Goal: Check status: Check status

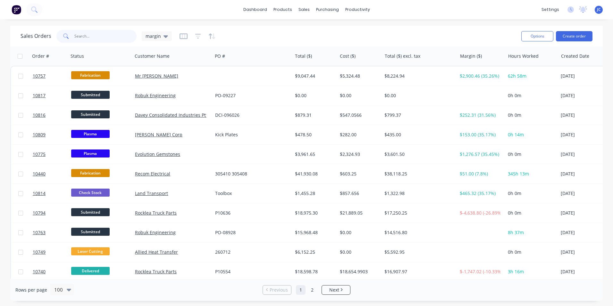
click at [111, 38] on input "text" at bounding box center [105, 36] width 63 height 13
type input "roll"
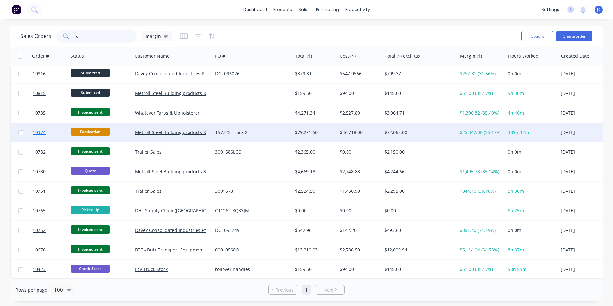
scroll to position [5, 0]
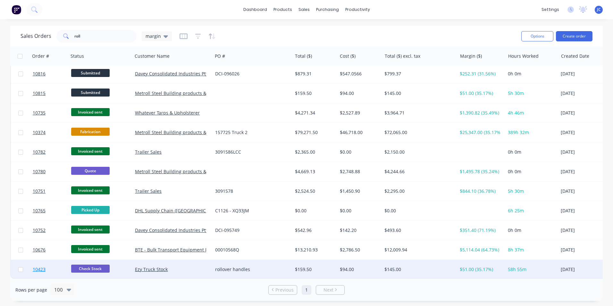
click at [64, 269] on link "10423" at bounding box center [52, 269] width 39 height 19
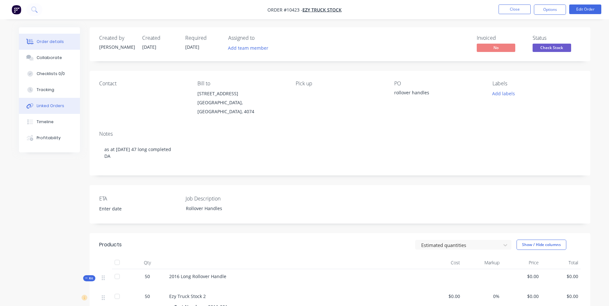
click at [45, 104] on div "Linked Orders" at bounding box center [51, 106] width 28 height 6
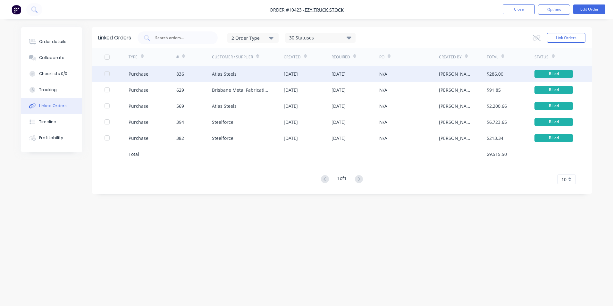
click at [221, 79] on div "Atlas Steels" at bounding box center [248, 74] width 72 height 16
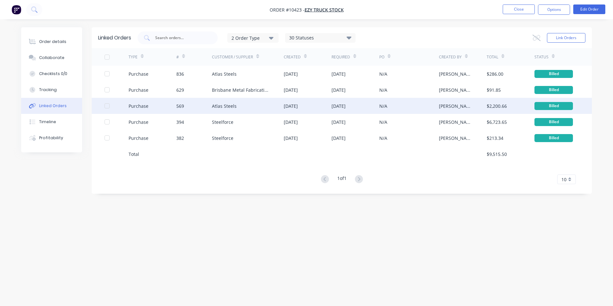
click at [180, 106] on div "569" at bounding box center [180, 106] width 8 height 7
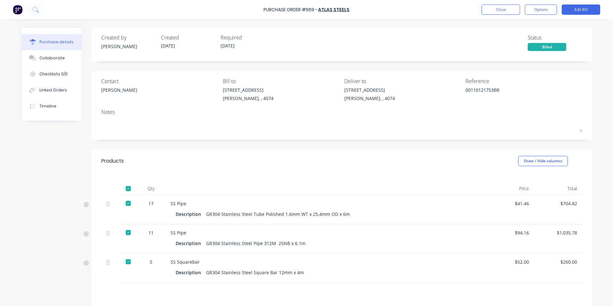
click at [60, 38] on button "Purchase details" at bounding box center [51, 42] width 60 height 16
type textarea "x"
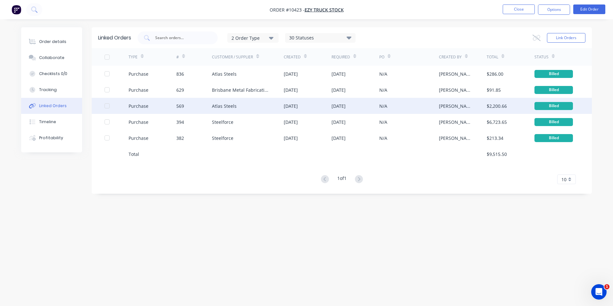
click at [229, 106] on div "Atlas Steels" at bounding box center [224, 106] width 25 height 7
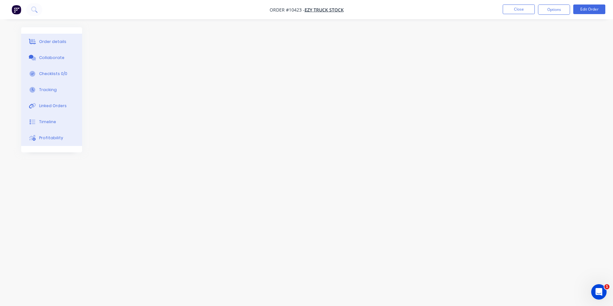
click at [12, 7] on img "button" at bounding box center [17, 10] width 10 height 10
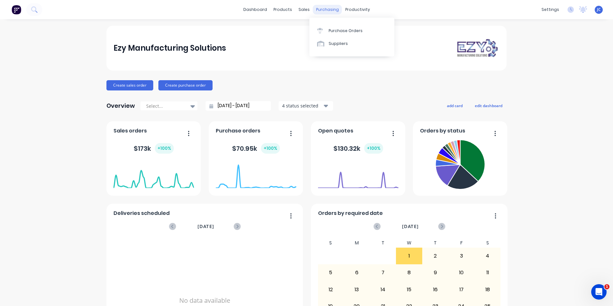
click at [327, 8] on div "purchasing" at bounding box center [327, 10] width 29 height 10
click at [332, 44] on div "Suppliers" at bounding box center [338, 44] width 19 height 6
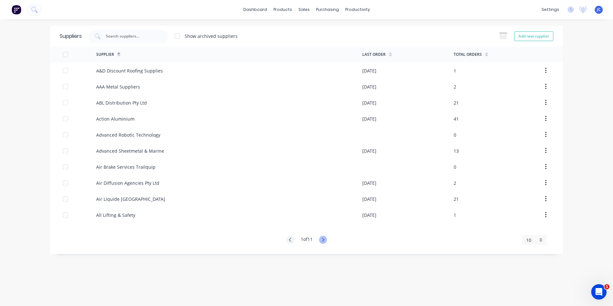
click at [323, 238] on icon at bounding box center [323, 240] width 8 height 8
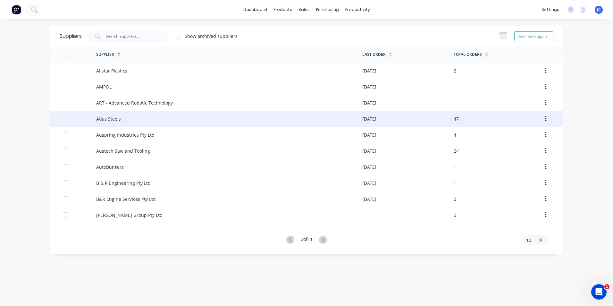
click at [110, 121] on div "Atlas Steels" at bounding box center [108, 119] width 25 height 7
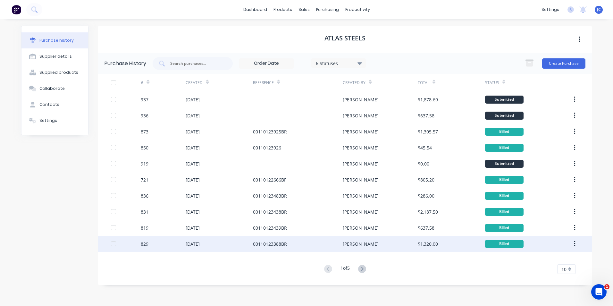
click at [333, 243] on div "00110123388BR" at bounding box center [298, 244] width 90 height 16
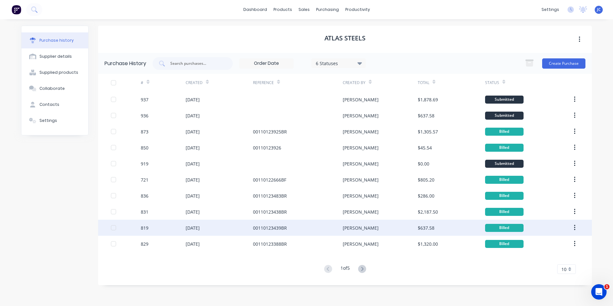
click at [280, 228] on div "00110123439BR" at bounding box center [270, 228] width 34 height 7
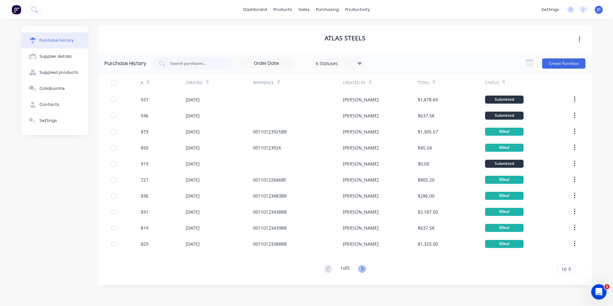
click at [363, 269] on icon at bounding box center [362, 269] width 8 height 8
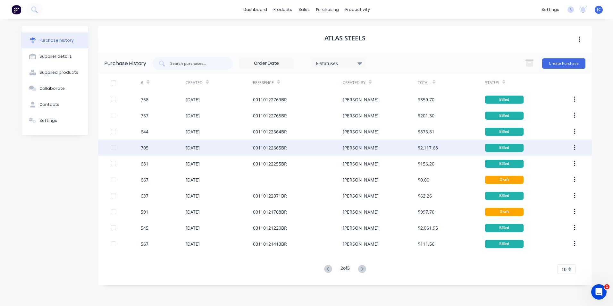
click at [356, 153] on div "[PERSON_NAME]" at bounding box center [380, 148] width 75 height 16
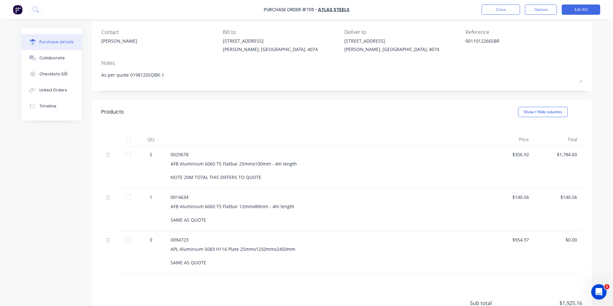
scroll to position [64, 0]
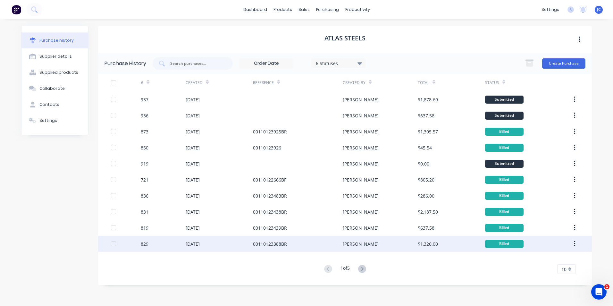
click at [325, 244] on div "00110123388BR" at bounding box center [298, 244] width 90 height 16
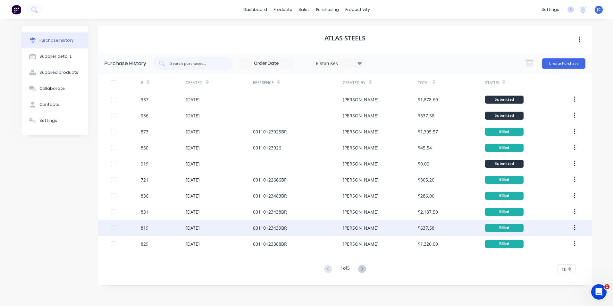
click at [262, 233] on div "00110123439BR" at bounding box center [298, 228] width 90 height 16
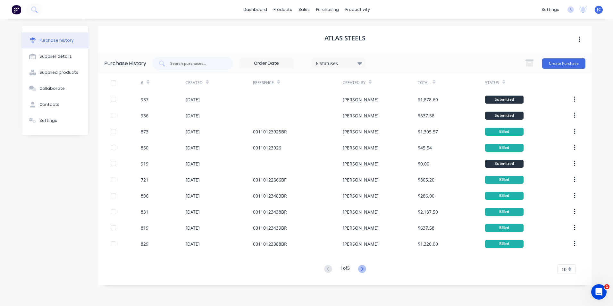
click at [361, 267] on icon at bounding box center [362, 269] width 8 height 8
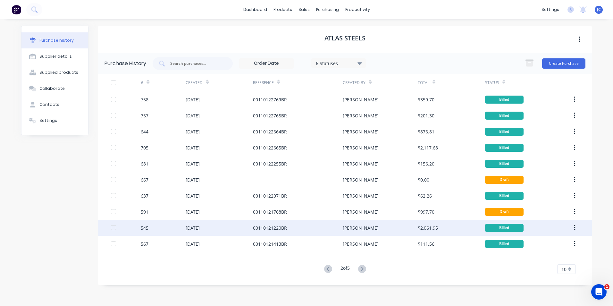
click at [238, 226] on div "27 May 2025" at bounding box center [219, 228] width 67 height 16
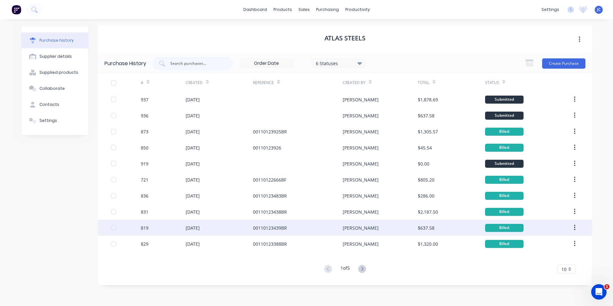
click at [260, 230] on div "00110123439BR" at bounding box center [270, 228] width 34 height 7
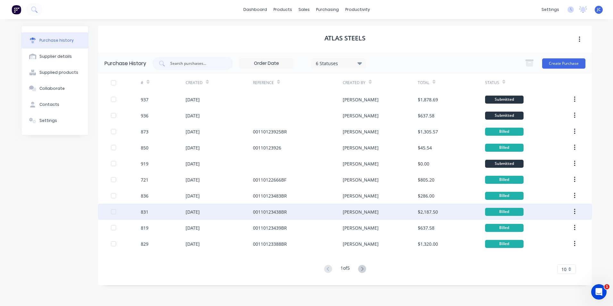
click at [347, 212] on div "[PERSON_NAME]" at bounding box center [361, 212] width 36 height 7
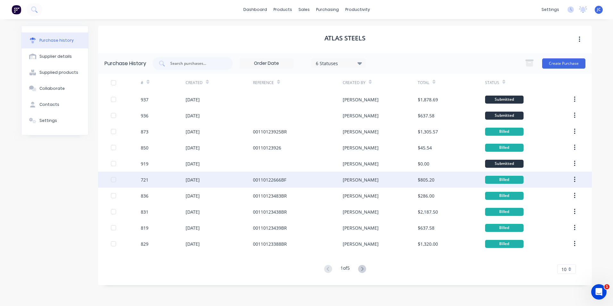
click at [274, 184] on div "00110122666BF" at bounding box center [298, 180] width 90 height 16
click at [304, 177] on div "00110122666BF" at bounding box center [298, 180] width 90 height 16
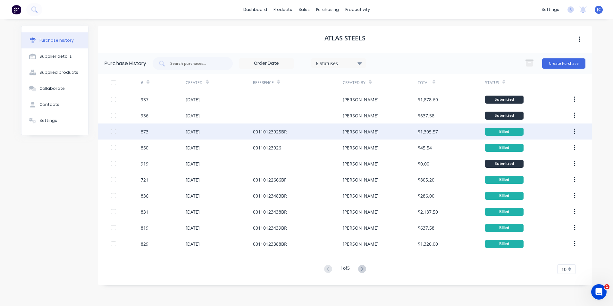
click at [287, 134] on div "00110123925BR" at bounding box center [298, 132] width 90 height 16
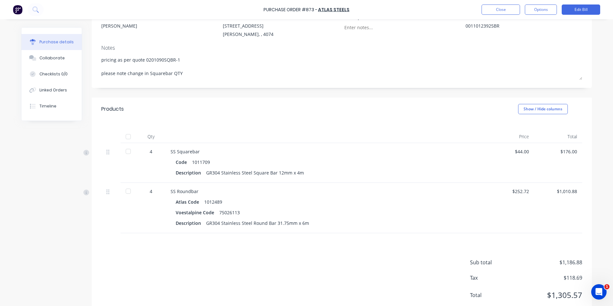
scroll to position [83, 0]
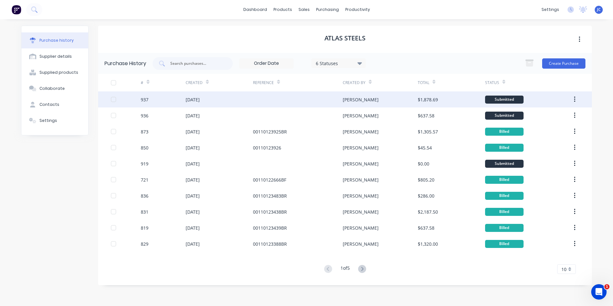
click at [194, 96] on div "[DATE]" at bounding box center [193, 99] width 14 height 7
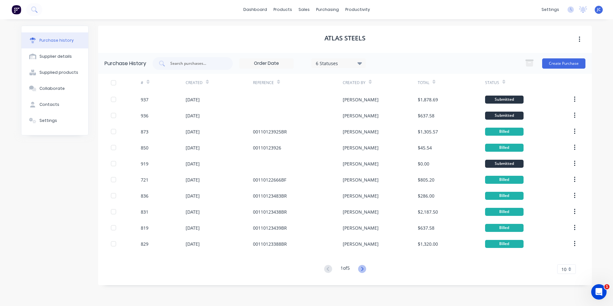
click at [362, 267] on icon at bounding box center [362, 269] width 8 height 8
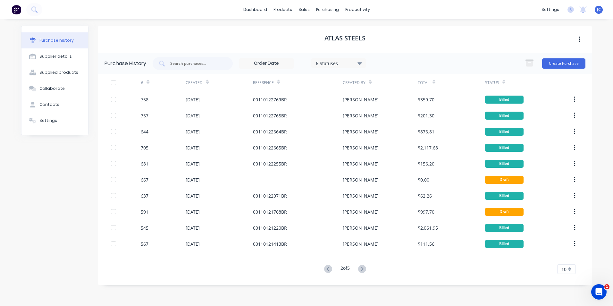
click at [362, 267] on icon at bounding box center [362, 269] width 8 height 8
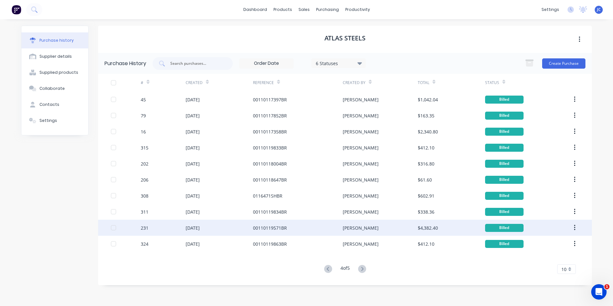
click at [297, 221] on div "00110119571BR" at bounding box center [298, 228] width 90 height 16
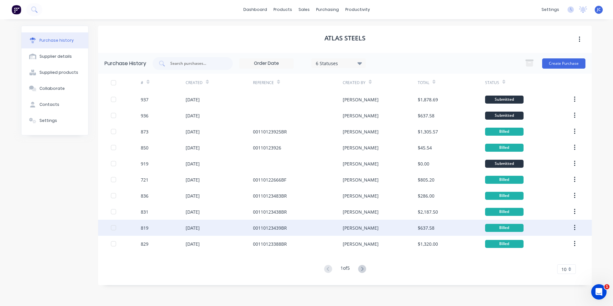
click at [258, 233] on div "00110123439BR" at bounding box center [298, 228] width 90 height 16
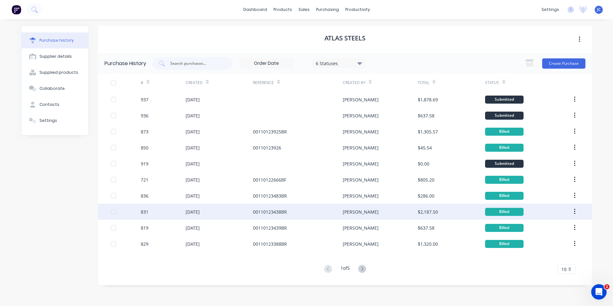
click at [324, 212] on div "00110123438BR" at bounding box center [298, 212] width 90 height 16
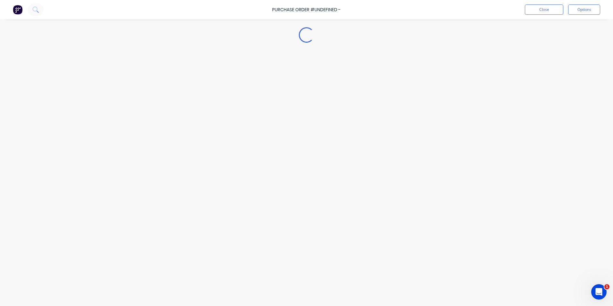
type textarea "x"
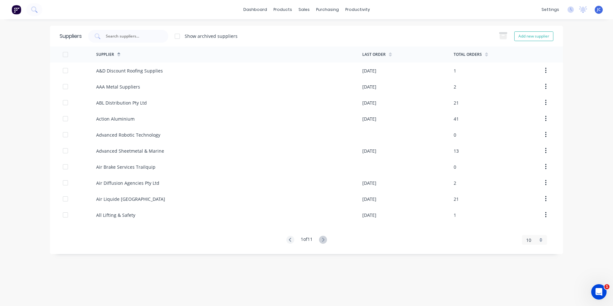
click at [18, 8] on img at bounding box center [17, 10] width 10 height 10
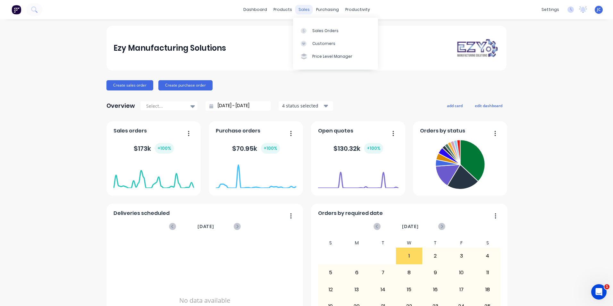
click at [301, 10] on div "sales" at bounding box center [305, 10] width 18 height 10
click at [311, 32] on link "Sales Orders" at bounding box center [335, 30] width 85 height 13
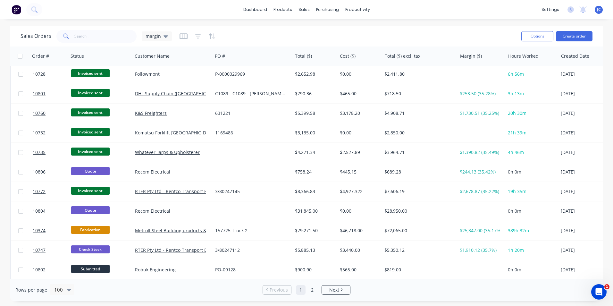
scroll to position [513, 0]
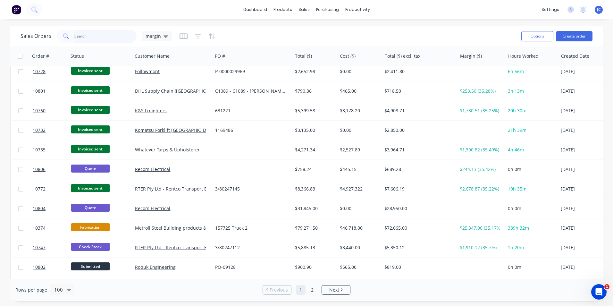
click at [102, 39] on input "text" at bounding box center [105, 36] width 63 height 13
type input "roll"
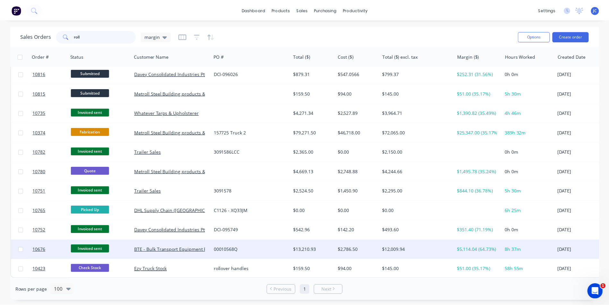
scroll to position [5, 0]
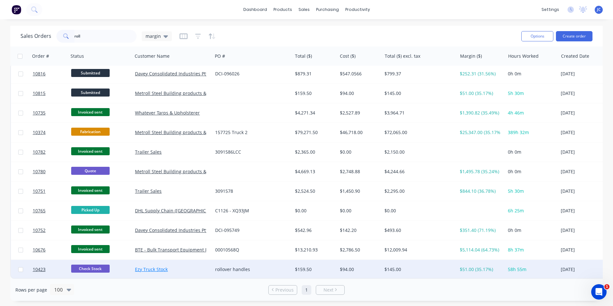
click at [141, 266] on link "Ezy Truck Stock" at bounding box center [151, 269] width 33 height 6
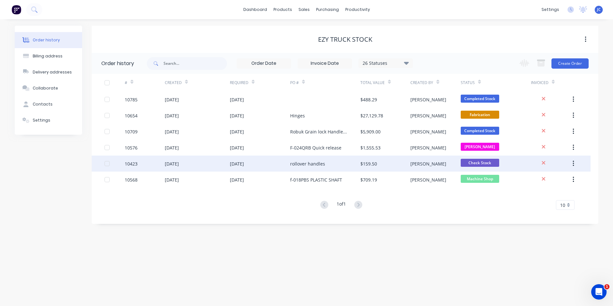
click at [223, 161] on div "[DATE]" at bounding box center [197, 164] width 65 height 16
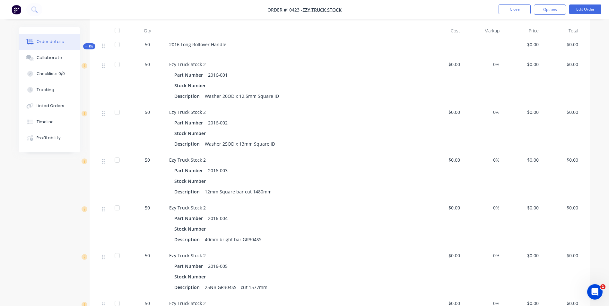
scroll to position [289, 0]
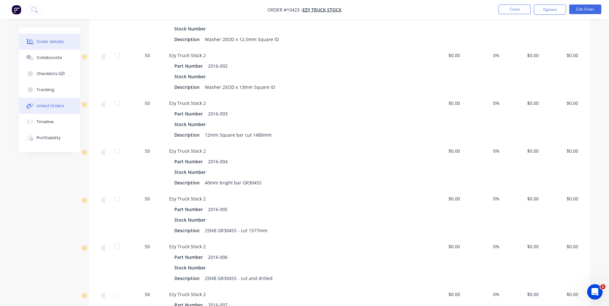
click at [43, 106] on div "Linked Orders" at bounding box center [51, 106] width 28 height 6
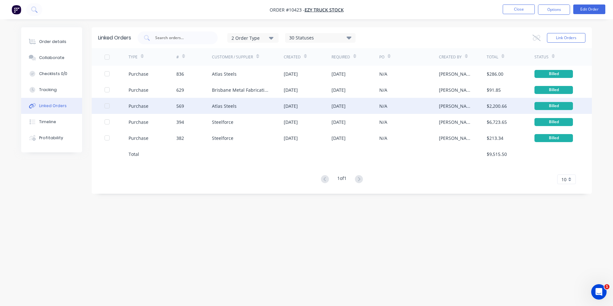
click at [274, 103] on div "Atlas Steels" at bounding box center [248, 106] width 72 height 16
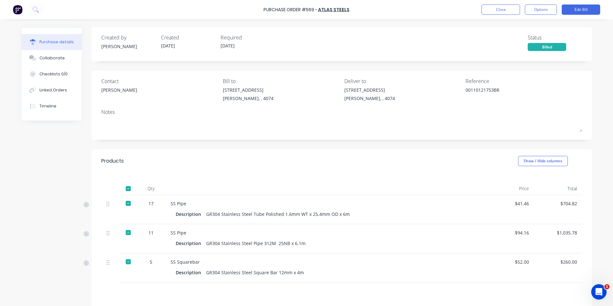
type textarea "x"
click at [466, 87] on div "00110121753BR" at bounding box center [506, 95] width 80 height 16
click at [499, 92] on div "Contact Jin Xu Bill to 7 Argon St Sumner, , 4074 Deliver to 7 Argon St Sumner, …" at bounding box center [341, 91] width 481 height 28
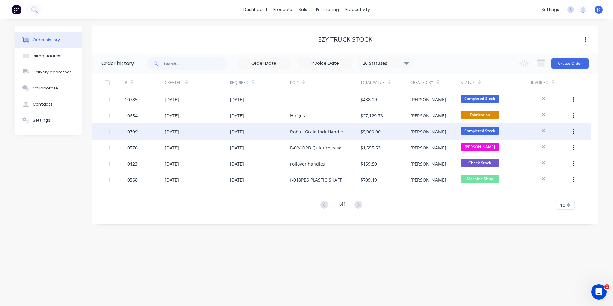
click at [485, 133] on span "Completed Stock" at bounding box center [480, 131] width 39 height 8
